Goal: Task Accomplishment & Management: Complete application form

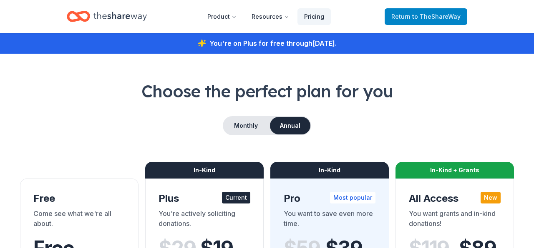
click at [434, 18] on span "to TheShareWay" at bounding box center [436, 16] width 48 height 7
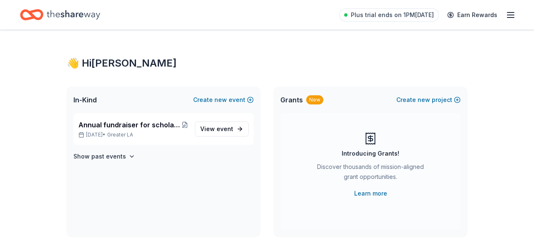
click at [510, 13] on icon "button" at bounding box center [510, 15] width 10 height 10
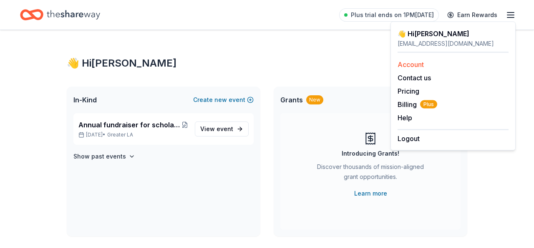
click at [444, 65] on div "Account" at bounding box center [452, 65] width 111 height 10
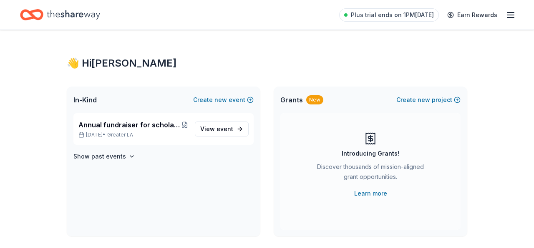
click at [511, 14] on icon "button" at bounding box center [510, 15] width 10 height 10
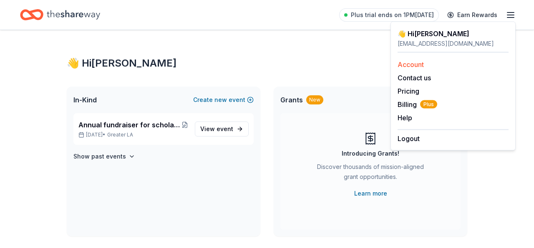
click at [418, 64] on link "Account" at bounding box center [410, 64] width 26 height 8
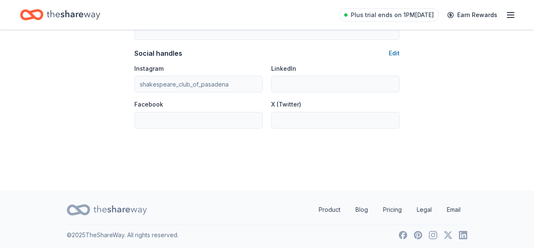
scroll to position [583, 0]
click at [324, 208] on link "Product" at bounding box center [329, 210] width 35 height 17
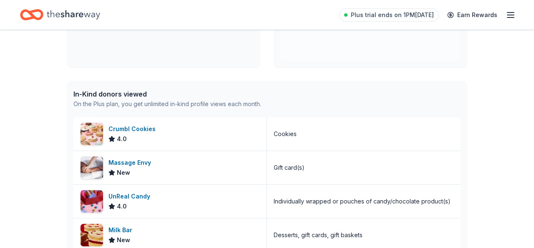
click at [510, 16] on icon "button" at bounding box center [510, 15] width 10 height 10
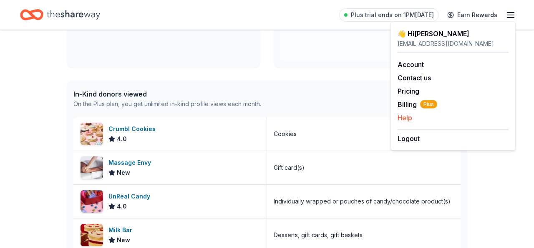
click at [408, 116] on button "Help" at bounding box center [404, 118] width 15 height 10
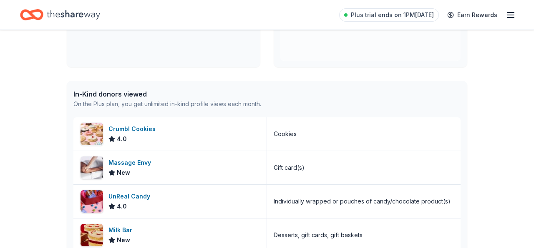
click at [510, 13] on icon "button" at bounding box center [510, 15] width 10 height 10
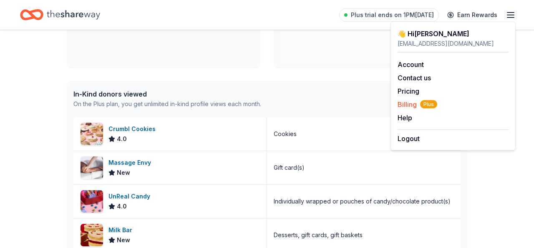
click at [407, 104] on span "Billing Plus" at bounding box center [417, 105] width 40 height 10
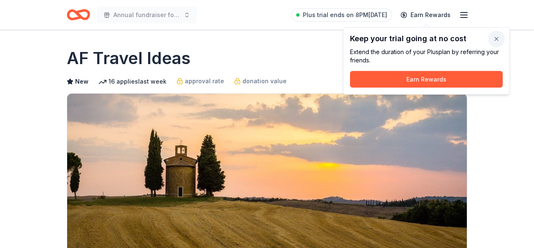
click at [494, 37] on button "button" at bounding box center [496, 39] width 17 height 17
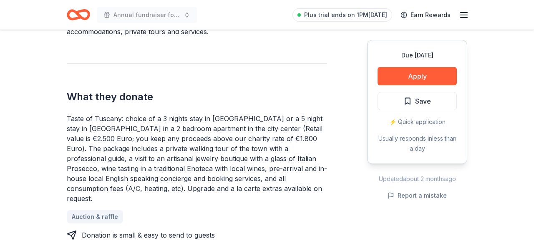
scroll to position [303, 0]
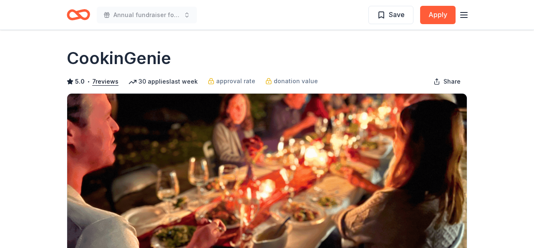
click at [465, 13] on icon "button" at bounding box center [464, 15] width 10 height 10
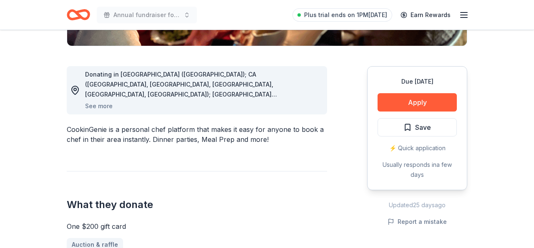
scroll to position [207, 0]
click at [410, 102] on button "Apply" at bounding box center [416, 102] width 79 height 18
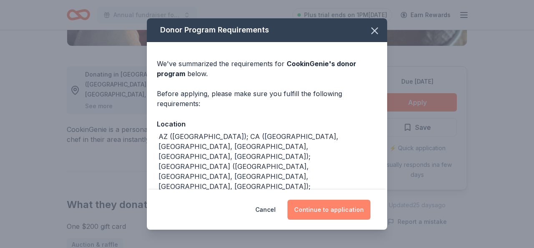
click at [332, 209] on button "Continue to application" at bounding box center [328, 210] width 83 height 20
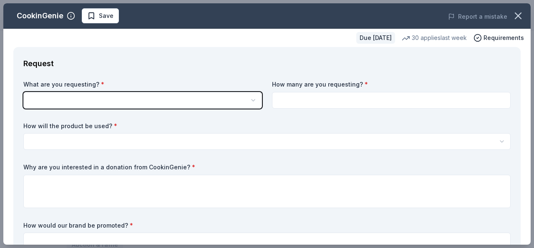
scroll to position [0, 0]
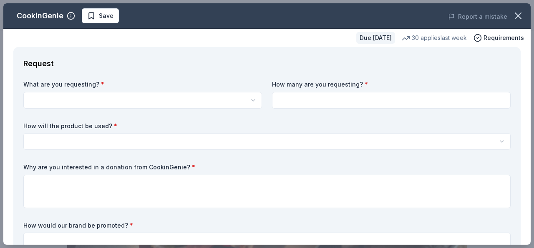
click at [100, 101] on html "Annual fundraiser for scholarships, foster children and a women's day shelter S…" at bounding box center [267, 124] width 534 height 248
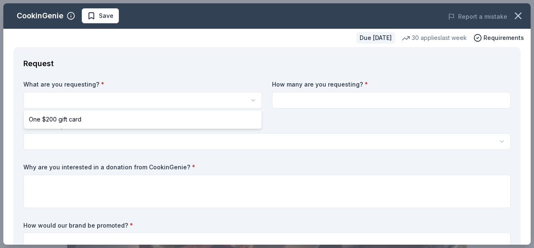
select select "One $200 gift card"
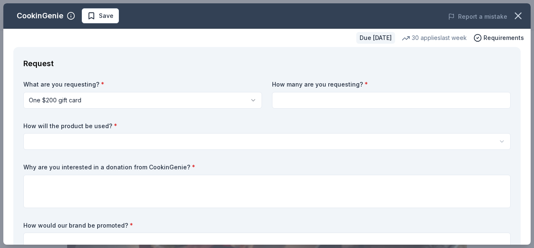
click at [310, 102] on input at bounding box center [391, 100] width 238 height 17
type input "1"
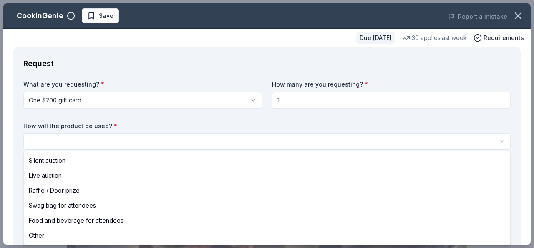
click at [128, 141] on html "Annual fundraiser for scholarships, foster children and a women's day shelter S…" at bounding box center [267, 124] width 534 height 248
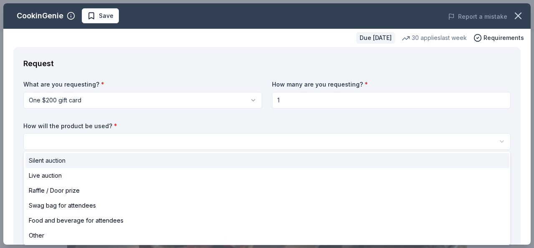
select select "silentAuction"
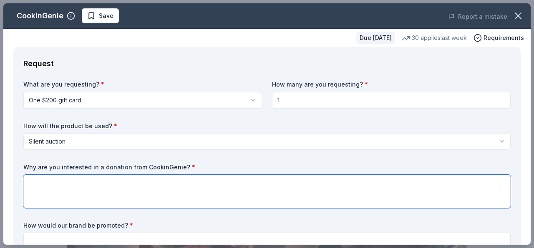
click at [63, 184] on textarea at bounding box center [266, 191] width 487 height 33
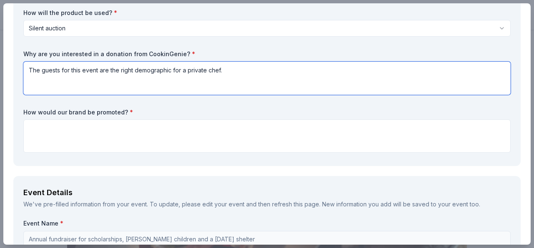
scroll to position [114, 0]
type textarea "The guests for this event are the right demographic for a private chef."
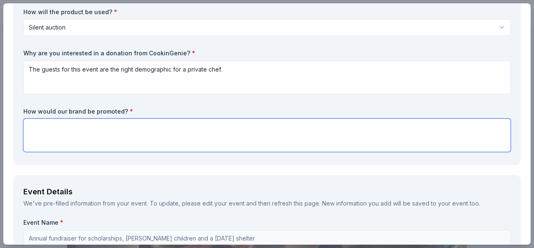
click at [38, 130] on textarea at bounding box center [266, 135] width 487 height 33
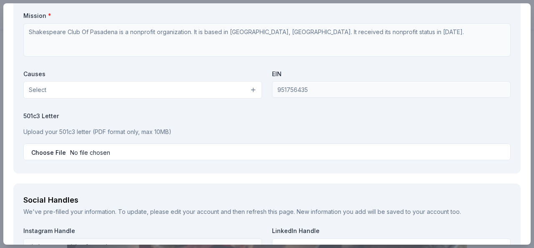
scroll to position [772, 0]
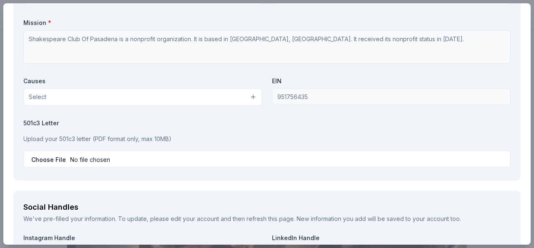
type textarea "Our Instagram account, website and information blast emails to the guests"
click at [253, 94] on button "Select" at bounding box center [142, 97] width 238 height 18
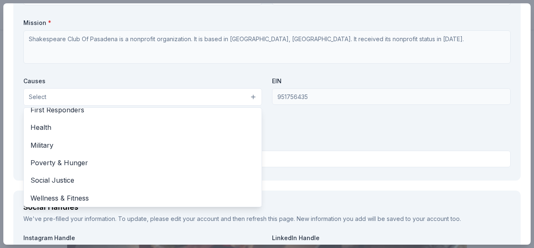
scroll to position [114, 0]
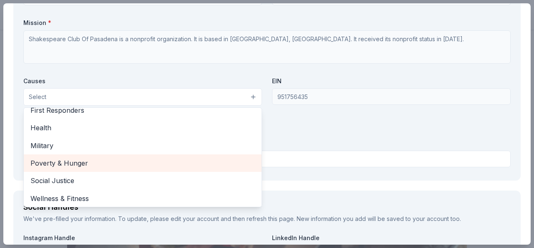
click at [222, 159] on span "Poverty & Hunger" at bounding box center [142, 163] width 224 height 11
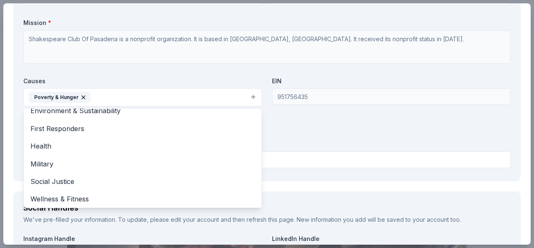
click at [382, 141] on div "Organization Name * Shakespeare Club Of Pasadena Organization Website Evelyn Qu…" at bounding box center [266, 74] width 487 height 194
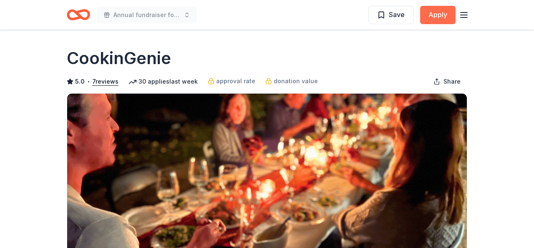
click at [441, 15] on button "Apply" at bounding box center [437, 15] width 35 height 18
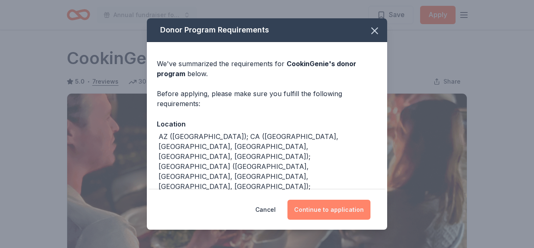
click at [321, 211] on button "Continue to application" at bounding box center [328, 210] width 83 height 20
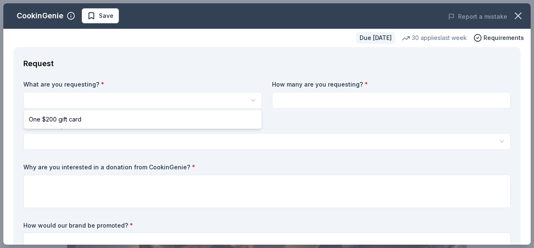
click at [103, 102] on html "Annual fundraiser for scholarships, foster children and a women's day shelter S…" at bounding box center [267, 124] width 534 height 248
select select "One $200 gift card"
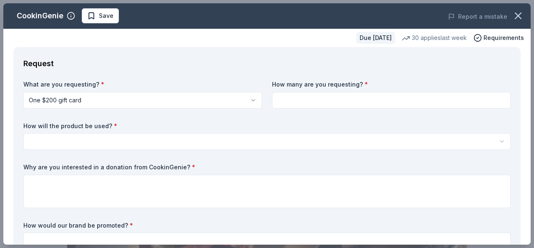
click at [298, 99] on input at bounding box center [391, 100] width 238 height 17
type input "1"
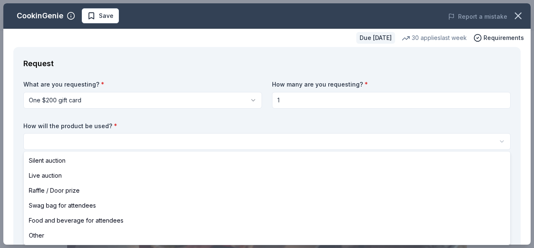
click at [91, 141] on html "Annual fundraiser for scholarships, foster children and a women's day shelter S…" at bounding box center [267, 124] width 534 height 248
select select "silentAuction"
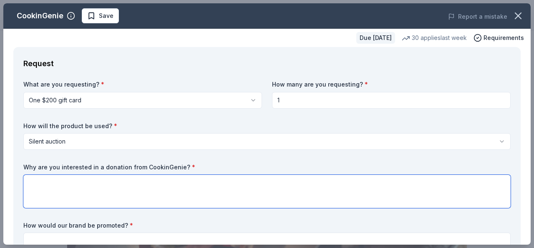
click at [52, 185] on textarea at bounding box center [266, 191] width 487 height 33
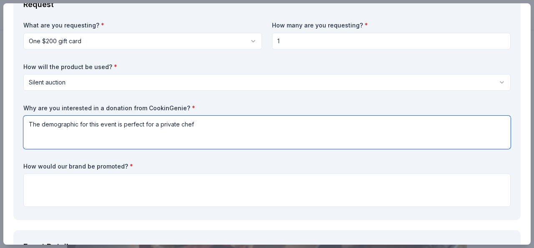
scroll to position [60, 0]
type textarea "The demographic for this event is perfect for a private chef"
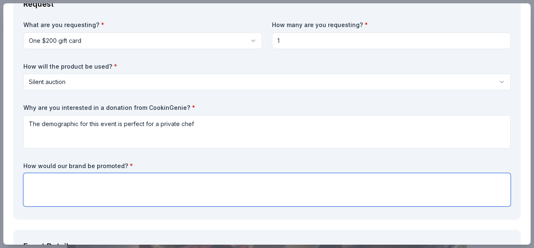
click at [35, 179] on textarea at bounding box center [266, 189] width 487 height 33
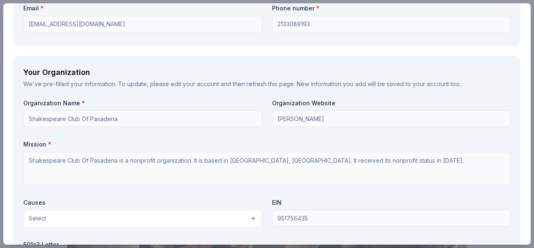
scroll to position [654, 0]
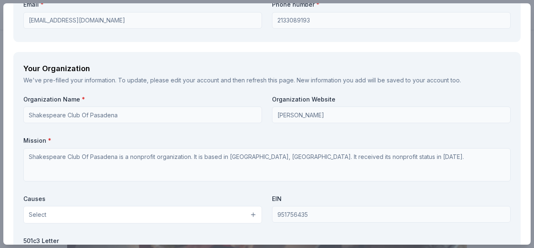
type textarea "Our Instagram account, website and emails to guests"
click at [253, 212] on button "Select" at bounding box center [142, 215] width 238 height 18
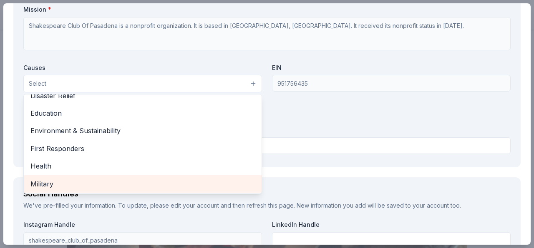
scroll to position [95, 0]
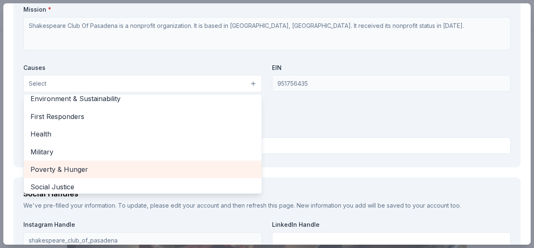
click at [229, 161] on div "Poverty & Hunger" at bounding box center [143, 170] width 238 height 18
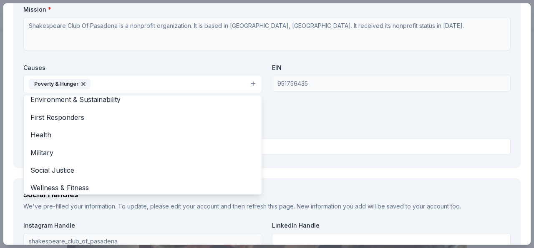
click at [373, 125] on div "Organization Name * Shakespeare Club Of Pasadena Organization Website Evelyn Qu…" at bounding box center [266, 61] width 487 height 194
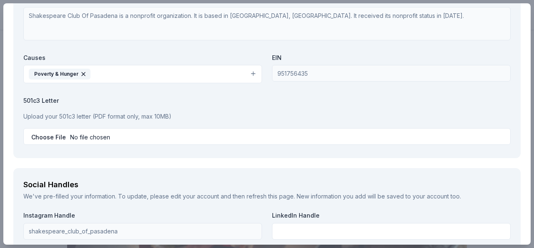
scroll to position [798, 0]
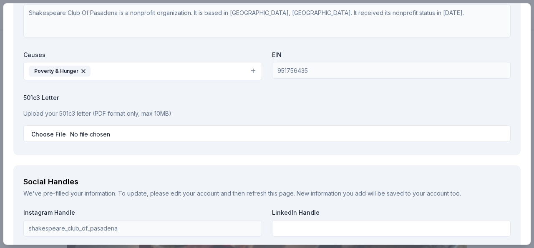
click at [145, 132] on input "file" at bounding box center [266, 133] width 487 height 17
click at [95, 132] on input "file" at bounding box center [266, 133] width 487 height 17
type input "C:\fakepath\Screenshot 2025-08-28 at 7.09.20 PM.pdf"
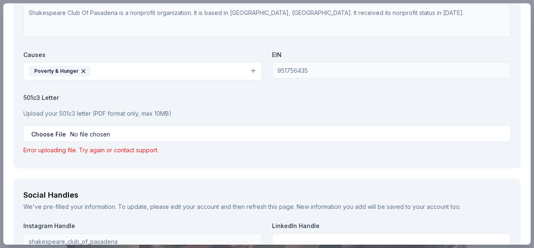
click at [211, 130] on input "file" at bounding box center [266, 133] width 487 height 17
click at [208, 130] on input "file" at bounding box center [266, 133] width 487 height 17
click at [155, 131] on input "file" at bounding box center [266, 133] width 487 height 17
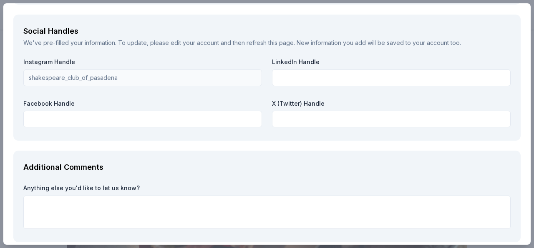
scroll to position [962, 0]
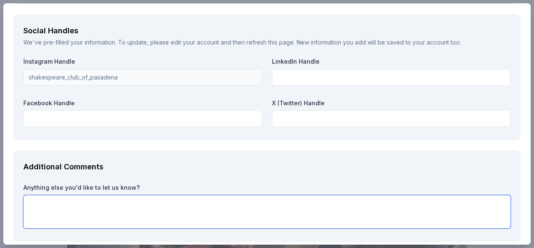
click at [39, 198] on textarea at bounding box center [266, 211] width 487 height 33
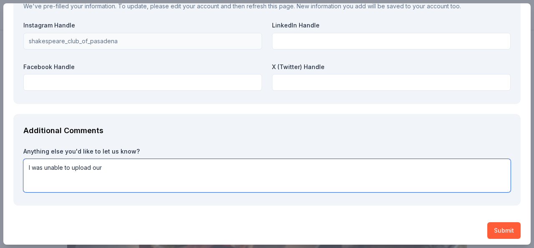
scroll to position [998, 0]
click at [285, 163] on textarea "I was unable to upload our 501(c)(3) letter because I kept getting an error mes…" at bounding box center [266, 176] width 487 height 33
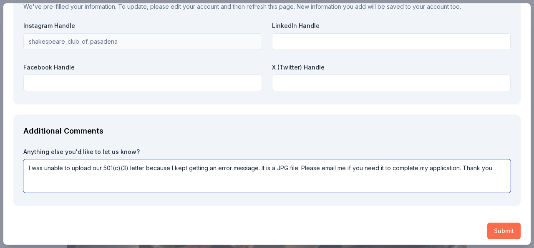
type textarea "I was unable to upload our 501(c)(3) letter because I kept getting an error mes…"
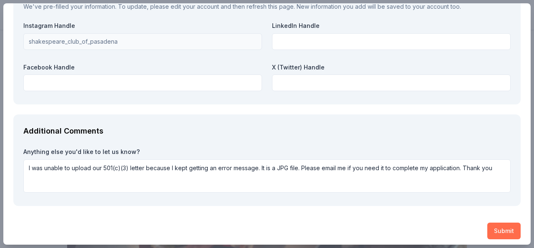
click at [503, 225] on button "Submit" at bounding box center [503, 231] width 33 height 17
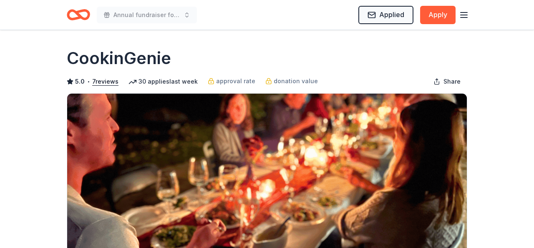
click at [464, 15] on icon "button" at bounding box center [464, 15] width 10 height 10
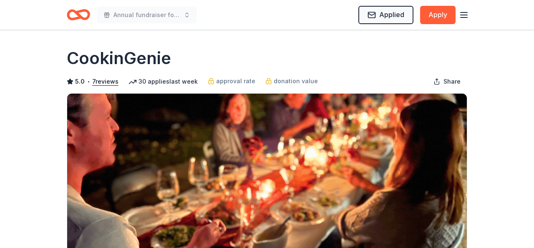
click at [366, 77] on div "5.0 • 7 reviews 30 applies last week approval rate donation value Share" at bounding box center [267, 81] width 400 height 17
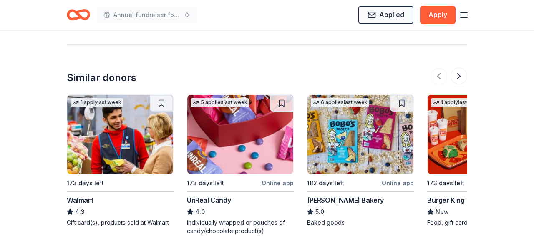
scroll to position [1103, 0]
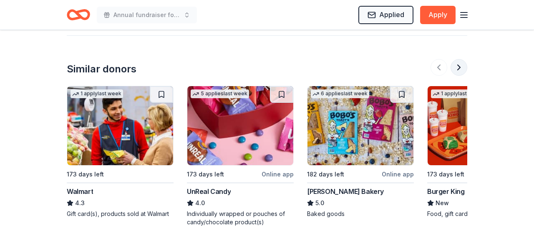
click at [459, 59] on button at bounding box center [458, 67] width 17 height 17
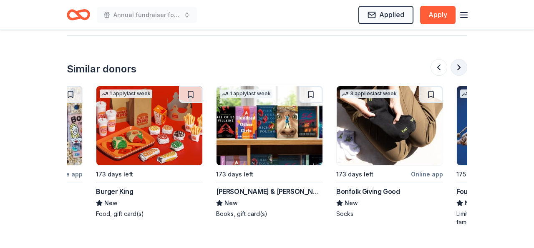
scroll to position [0, 360]
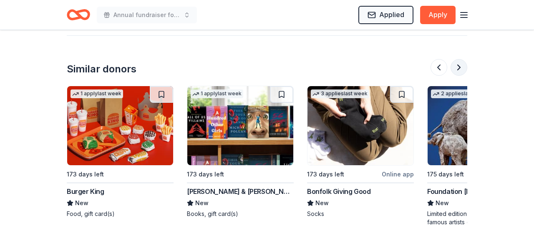
click at [459, 59] on button at bounding box center [458, 67] width 17 height 17
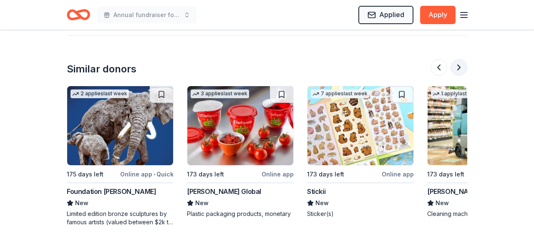
click at [459, 59] on button at bounding box center [458, 67] width 17 height 17
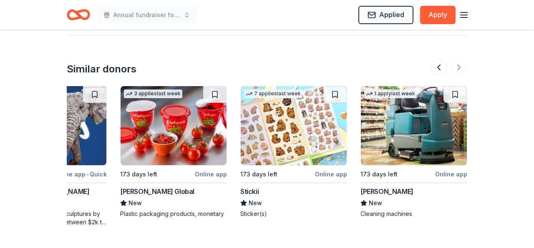
click at [311, 124] on img at bounding box center [294, 125] width 106 height 79
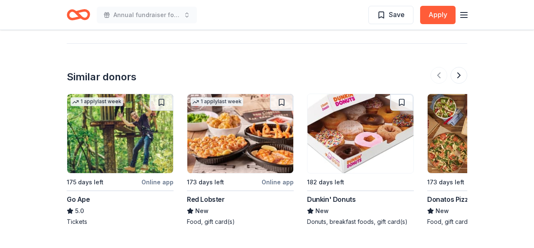
scroll to position [891, 0]
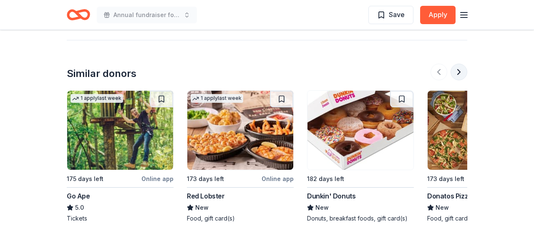
click at [458, 70] on button at bounding box center [458, 72] width 17 height 17
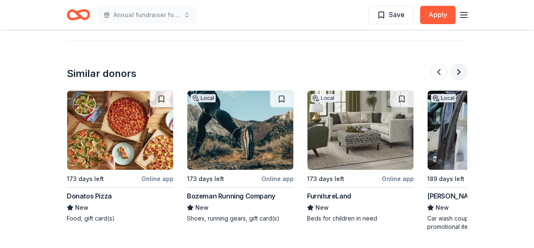
click at [458, 70] on button at bounding box center [458, 72] width 17 height 17
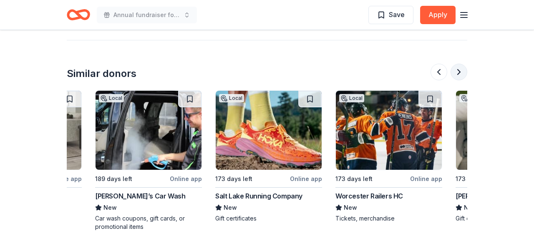
scroll to position [0, 720]
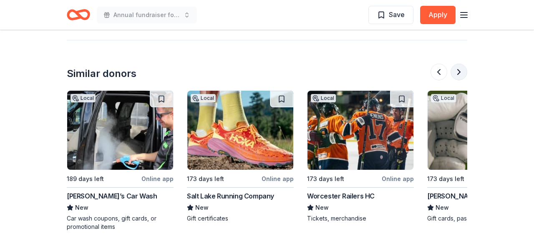
click at [458, 69] on button at bounding box center [458, 72] width 17 height 17
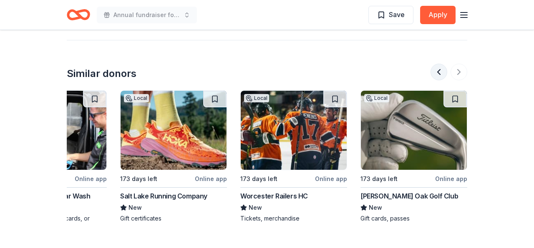
click at [440, 72] on button at bounding box center [438, 72] width 17 height 17
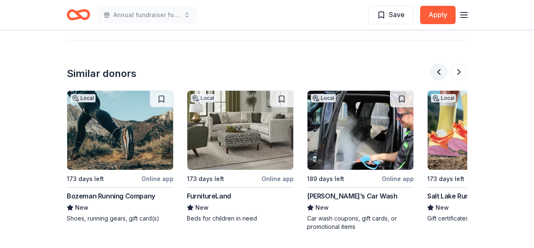
click at [440, 72] on button at bounding box center [438, 72] width 17 height 17
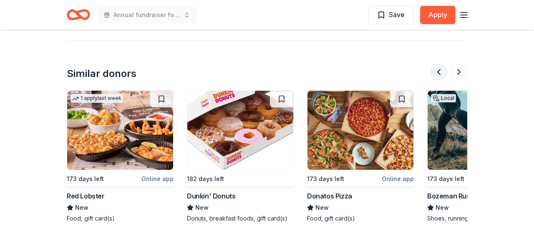
click at [440, 72] on button at bounding box center [438, 72] width 17 height 17
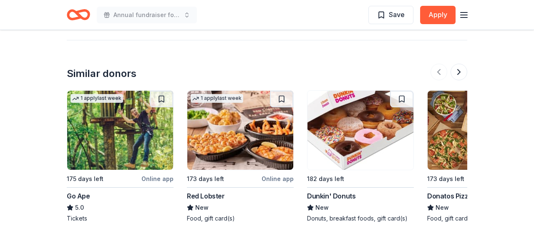
click at [371, 132] on img at bounding box center [360, 130] width 106 height 79
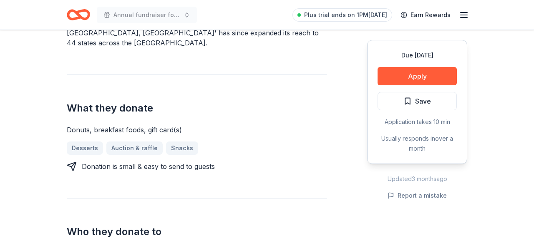
scroll to position [301, 0]
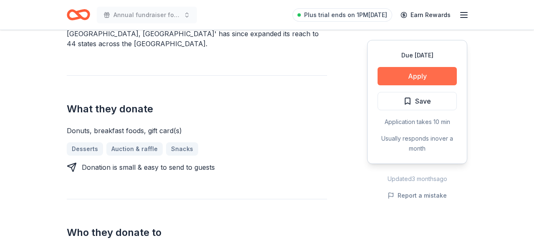
click at [421, 78] on button "Apply" at bounding box center [416, 76] width 79 height 18
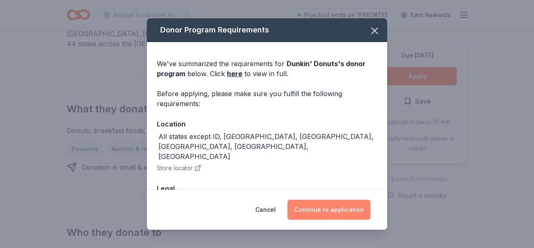
click at [330, 208] on button "Continue to application" at bounding box center [328, 210] width 83 height 20
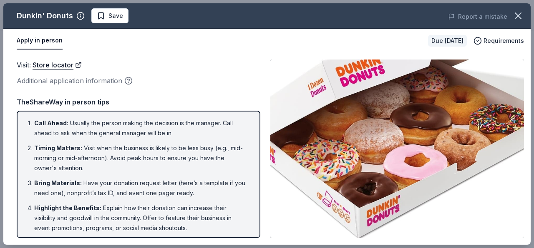
scroll to position [0, 0]
